Goal: Register for event/course

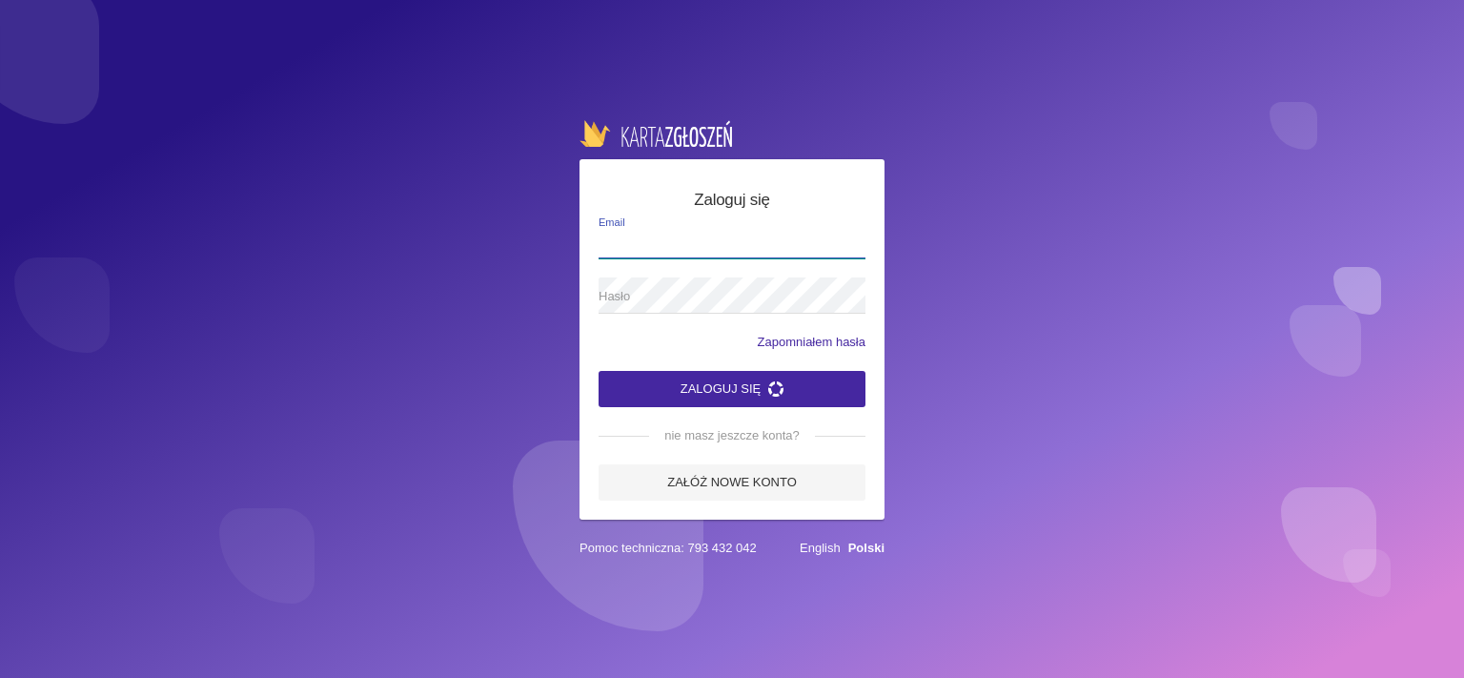
click at [774, 234] on input "Email" at bounding box center [732, 240] width 267 height 36
type input "[EMAIL_ADDRESS][DOMAIN_NAME]"
click at [851, 214] on form "Zaloguj się [EMAIL_ADDRESS][DOMAIN_NAME] Email Hasło Zapomniałem hasła Zaloguj …" at bounding box center [732, 344] width 267 height 313
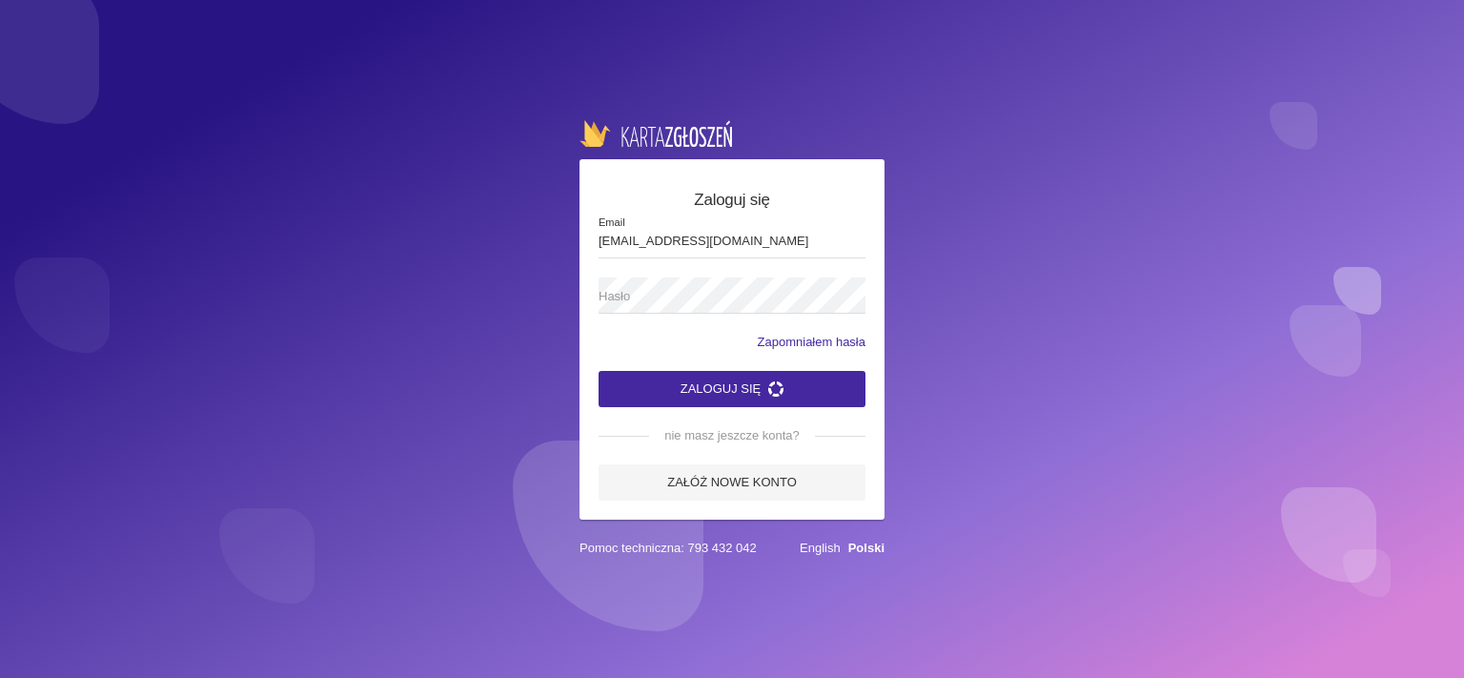
click at [661, 300] on span "Hasło" at bounding box center [723, 296] width 248 height 19
click at [698, 398] on button "Zaloguj się" at bounding box center [732, 389] width 267 height 36
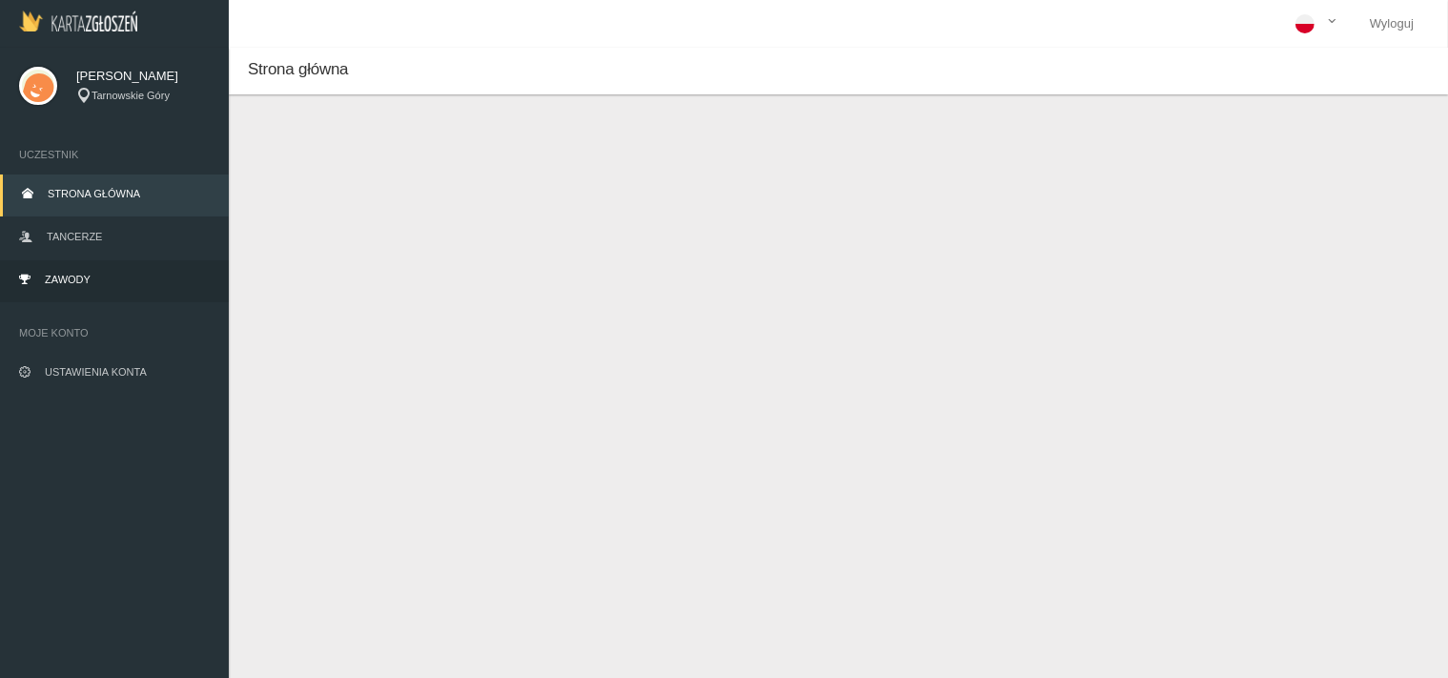
click at [72, 276] on span "Zawody" at bounding box center [68, 279] width 46 height 11
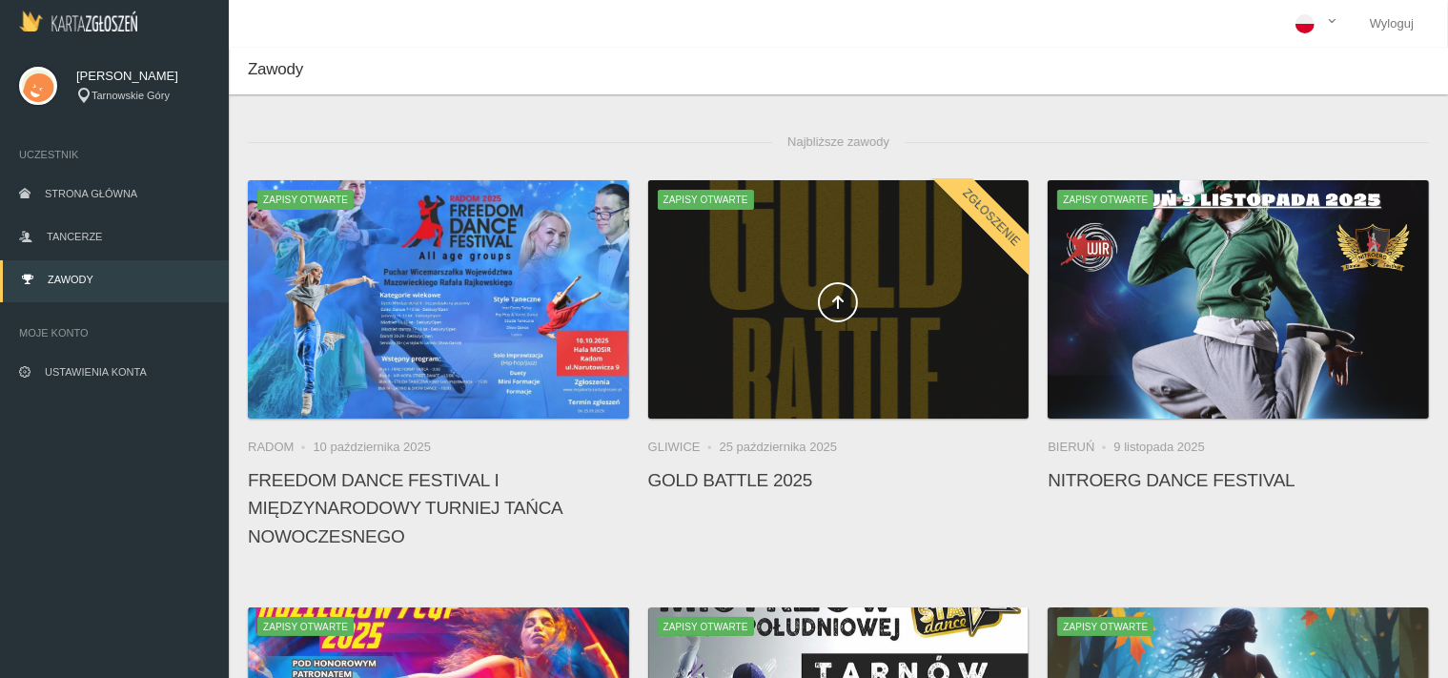
click at [819, 287] on span at bounding box center [838, 302] width 381 height 40
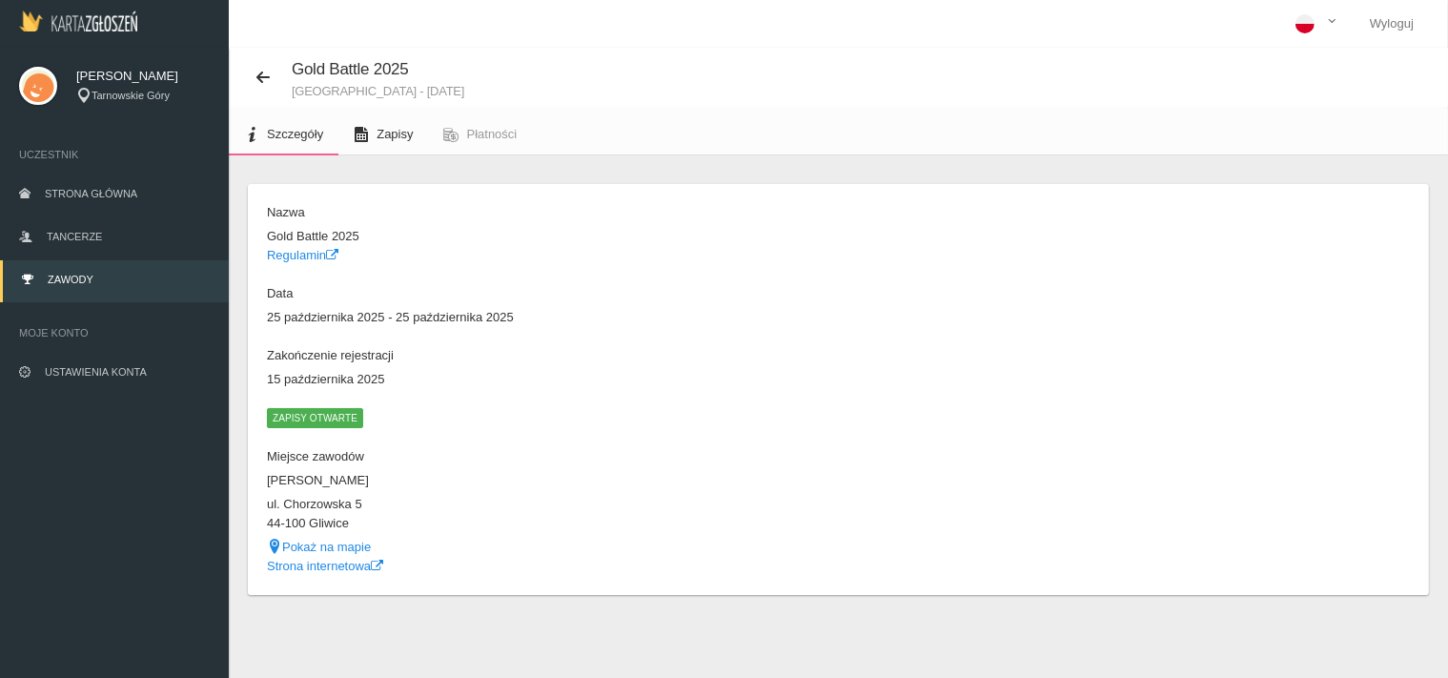
click at [373, 132] on link "Zapisy" at bounding box center [383, 134] width 90 height 42
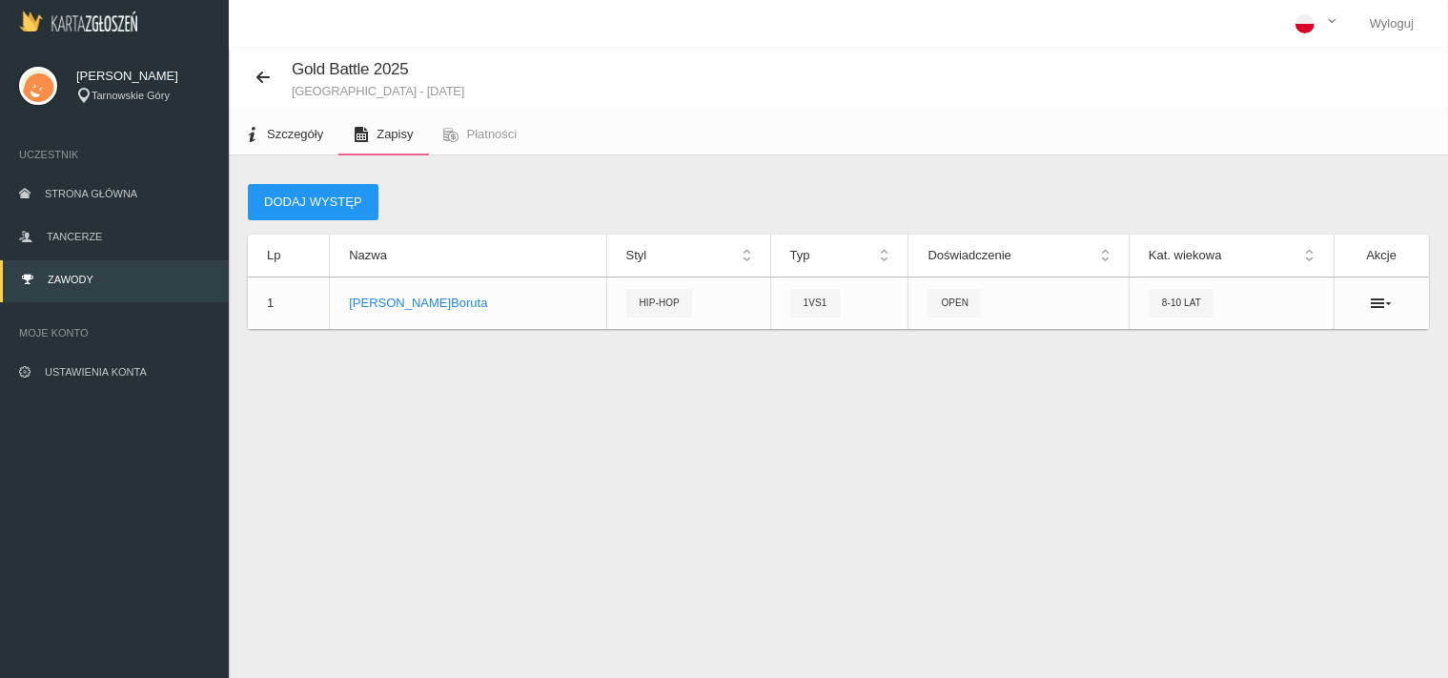
click at [283, 134] on span "Szczegóły" at bounding box center [295, 134] width 56 height 14
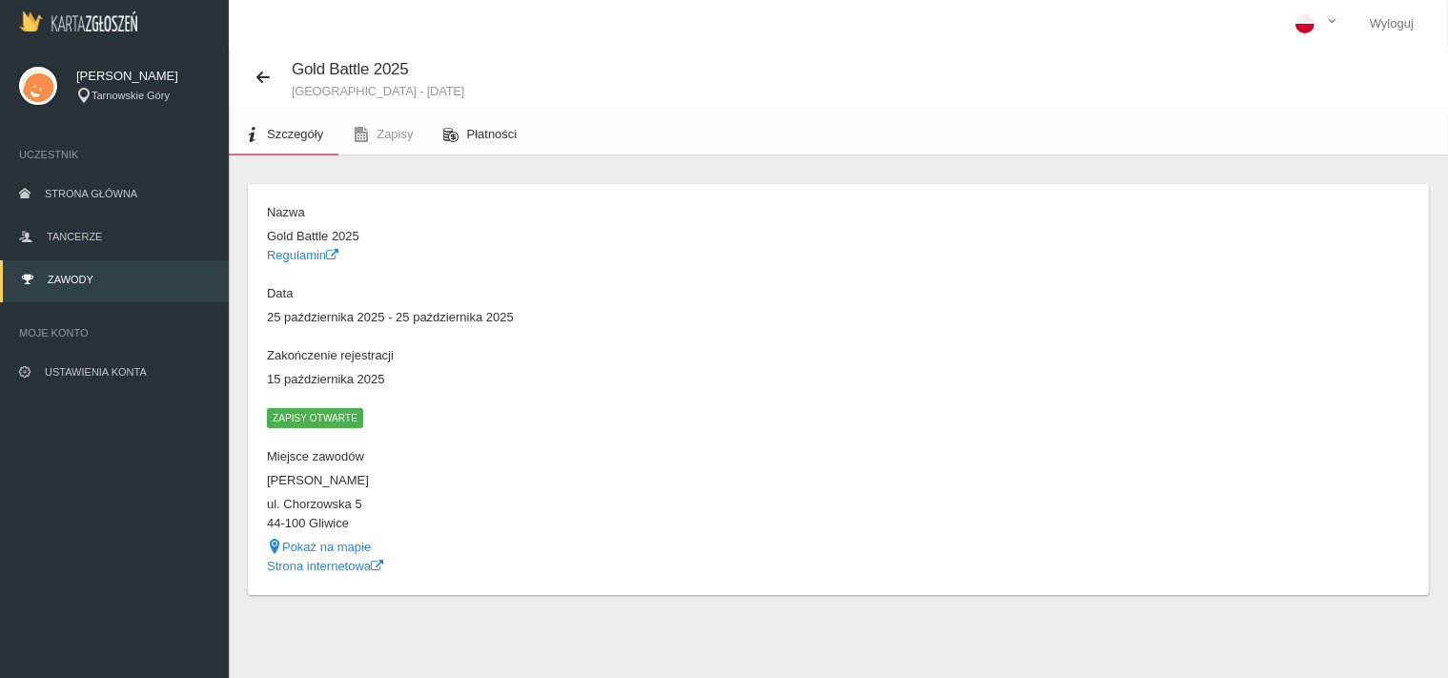
click at [501, 138] on span "Płatności" at bounding box center [492, 134] width 51 height 14
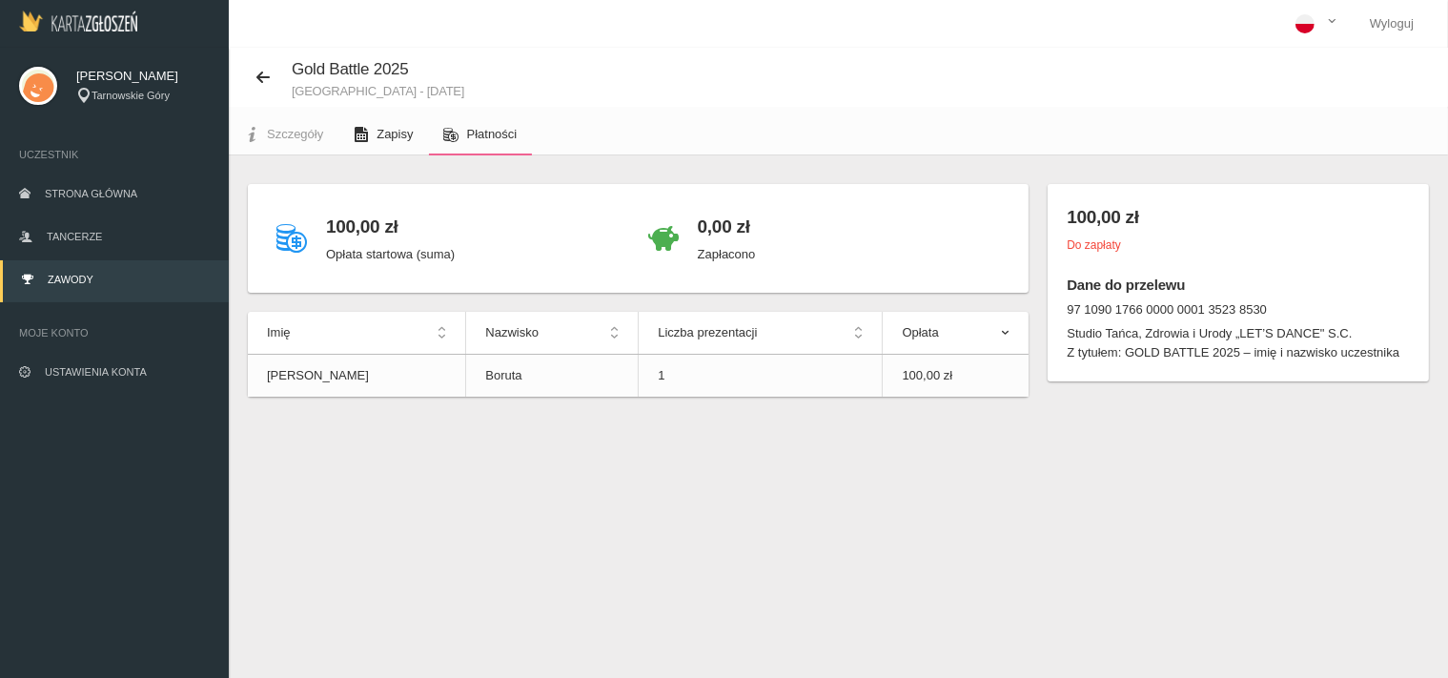
click at [382, 135] on span "Zapisy" at bounding box center [395, 134] width 36 height 14
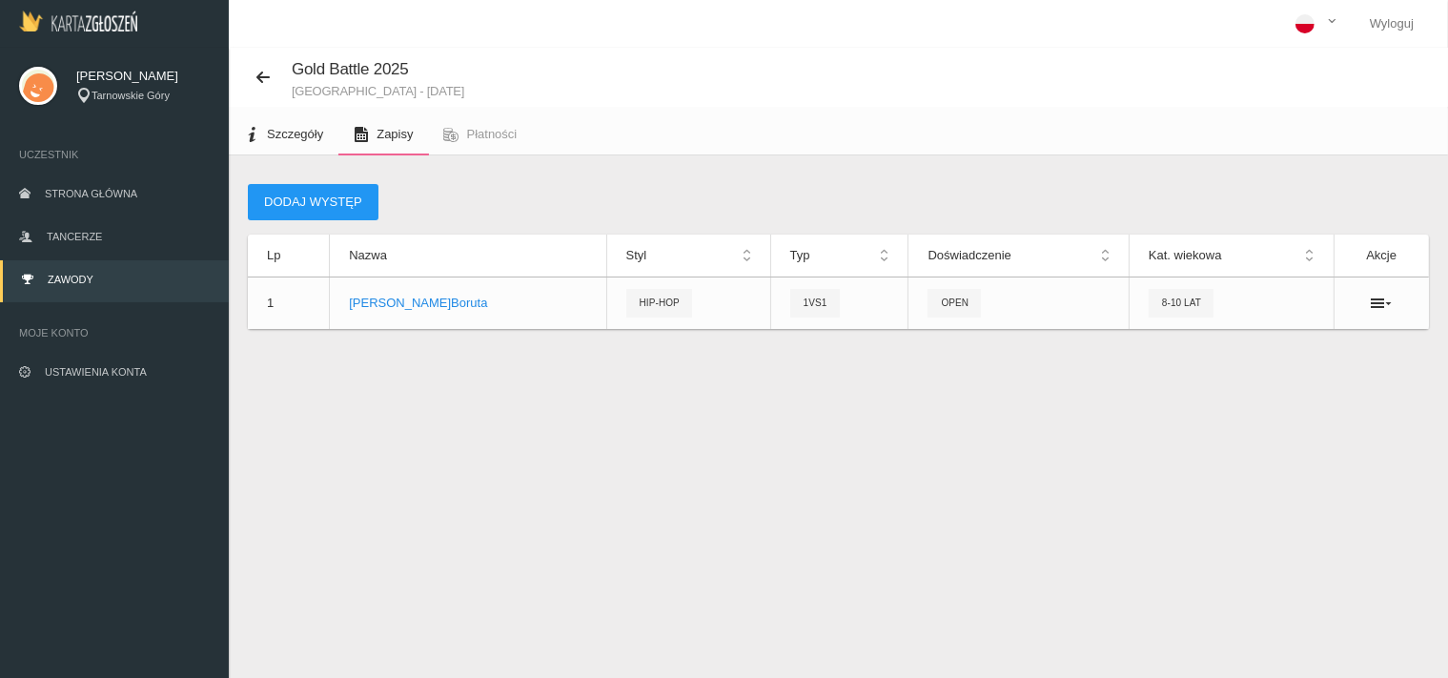
click at [289, 140] on span "Szczegóły" at bounding box center [295, 134] width 56 height 14
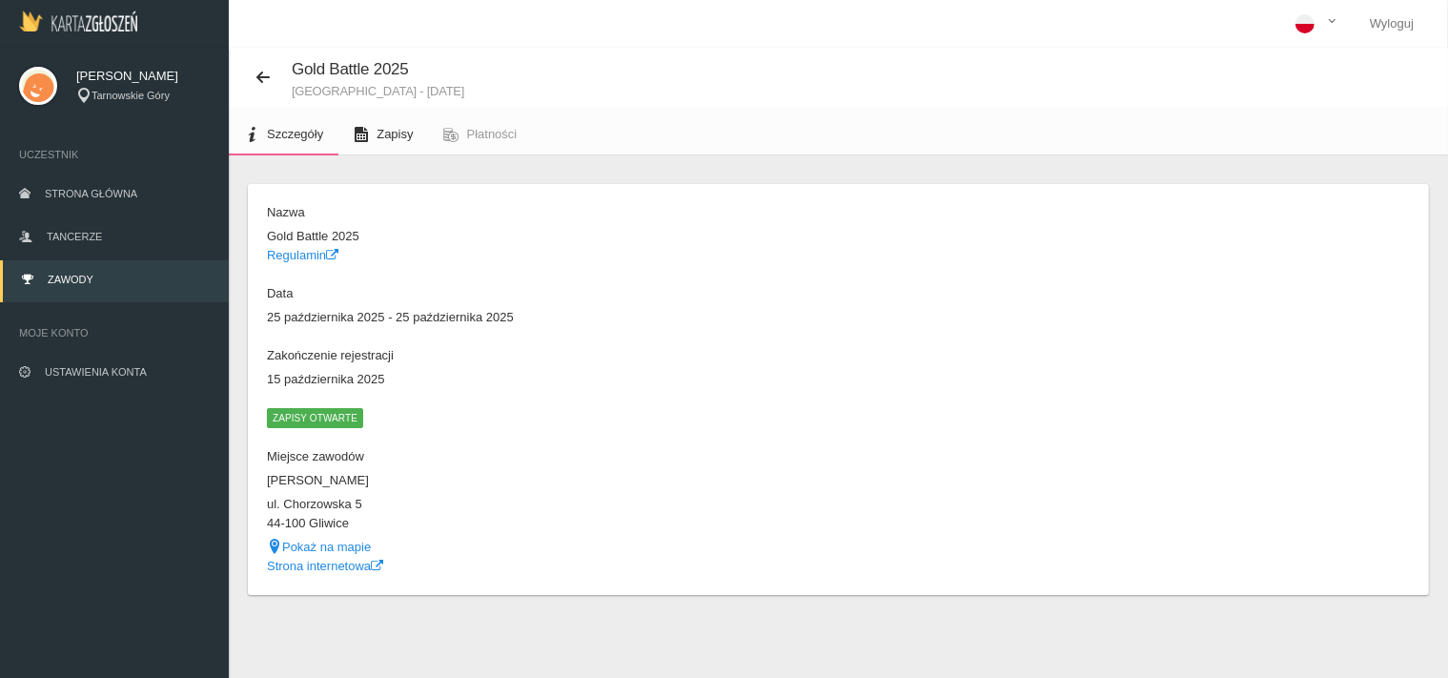
click at [402, 148] on link "Zapisy" at bounding box center [383, 134] width 90 height 42
